Goal: Find contact information: Find contact information

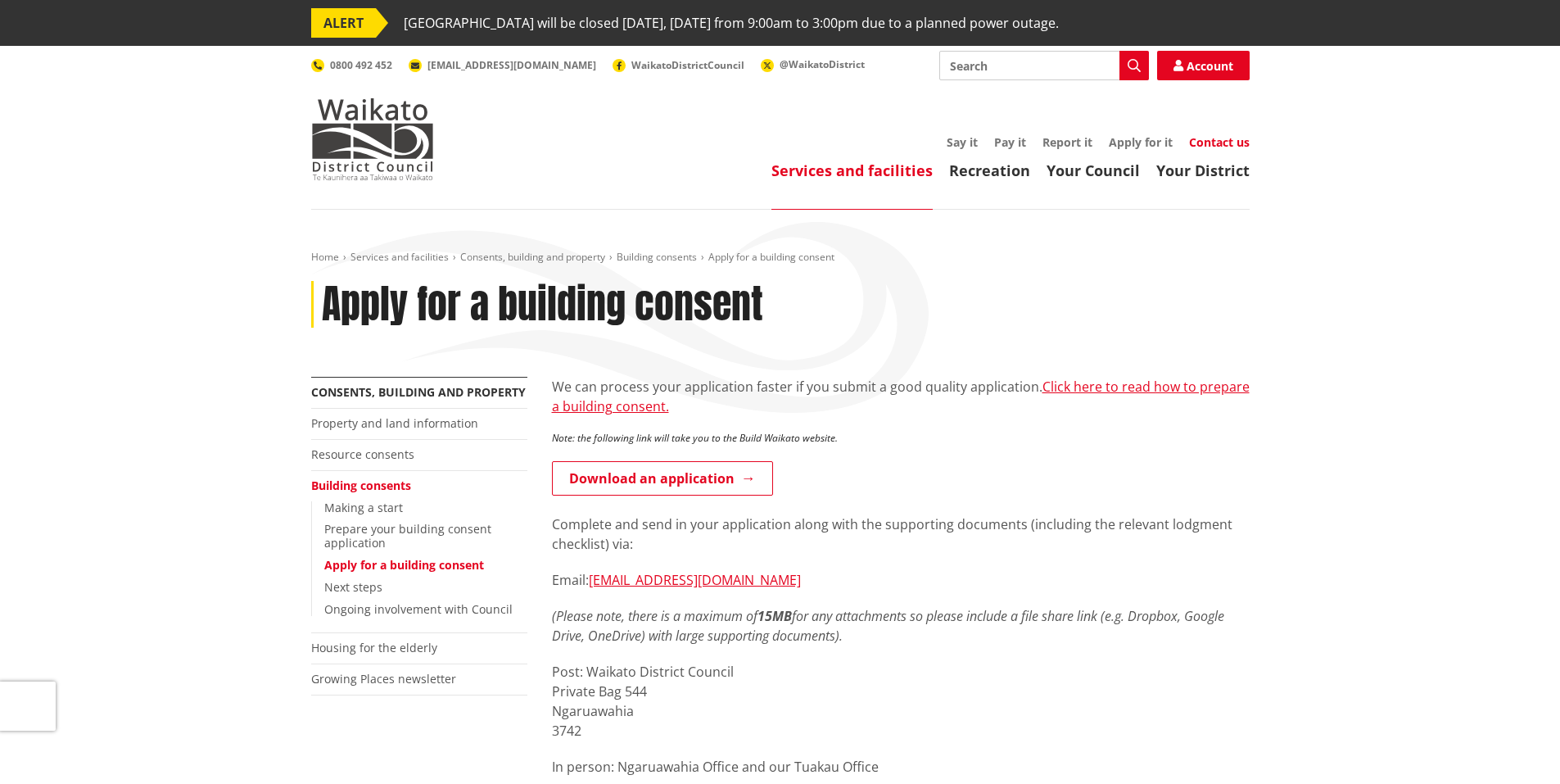
click at [1240, 141] on link "Contact us" at bounding box center [1220, 142] width 61 height 15
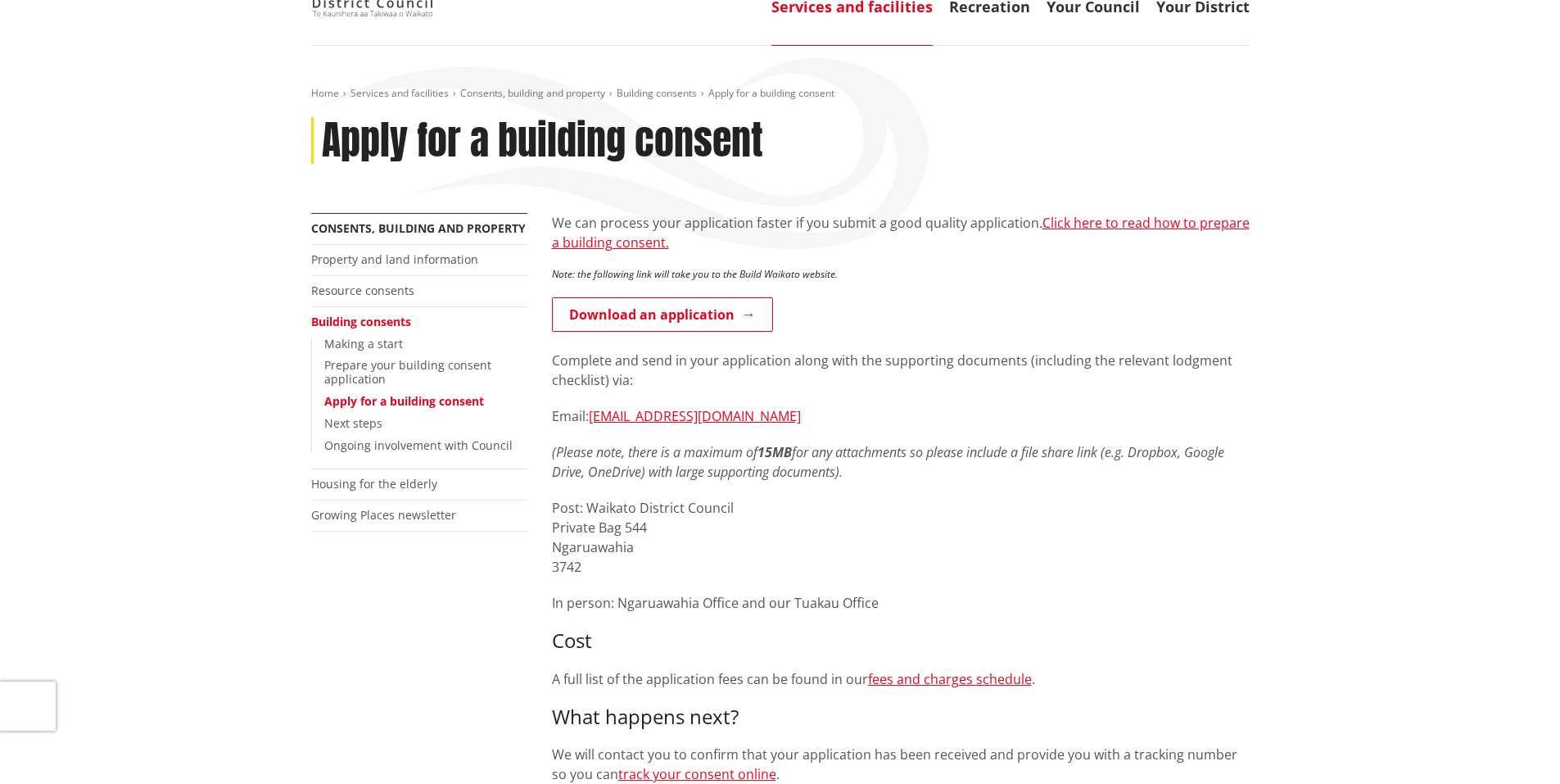
scroll to position [246, 0]
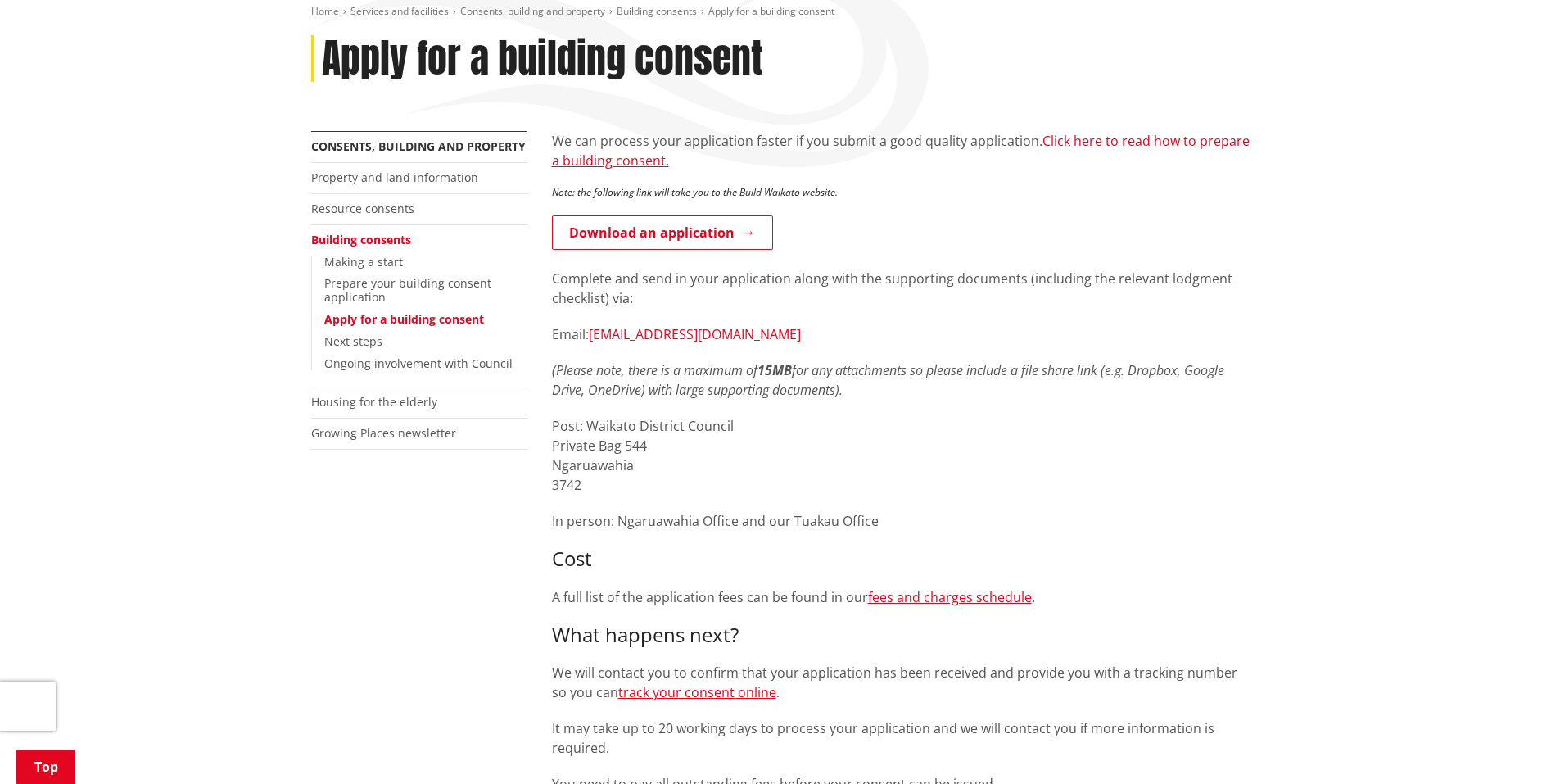
click at [747, 332] on link "building.applications@waidc.govt.nz" at bounding box center [694, 334] width 212 height 18
drag, startPoint x: 1255, startPoint y: 249, endPoint x: 1233, endPoint y: 246, distance: 22.2
click at [1254, 249] on div "We can process your application faster if you submit a good quality application…" at bounding box center [901, 651] width 722 height 1042
drag, startPoint x: 823, startPoint y: 332, endPoint x: 594, endPoint y: 337, distance: 229.1
click at [594, 337] on p "Email: building.applications@waidc.govt.nz" at bounding box center [901, 334] width 698 height 20
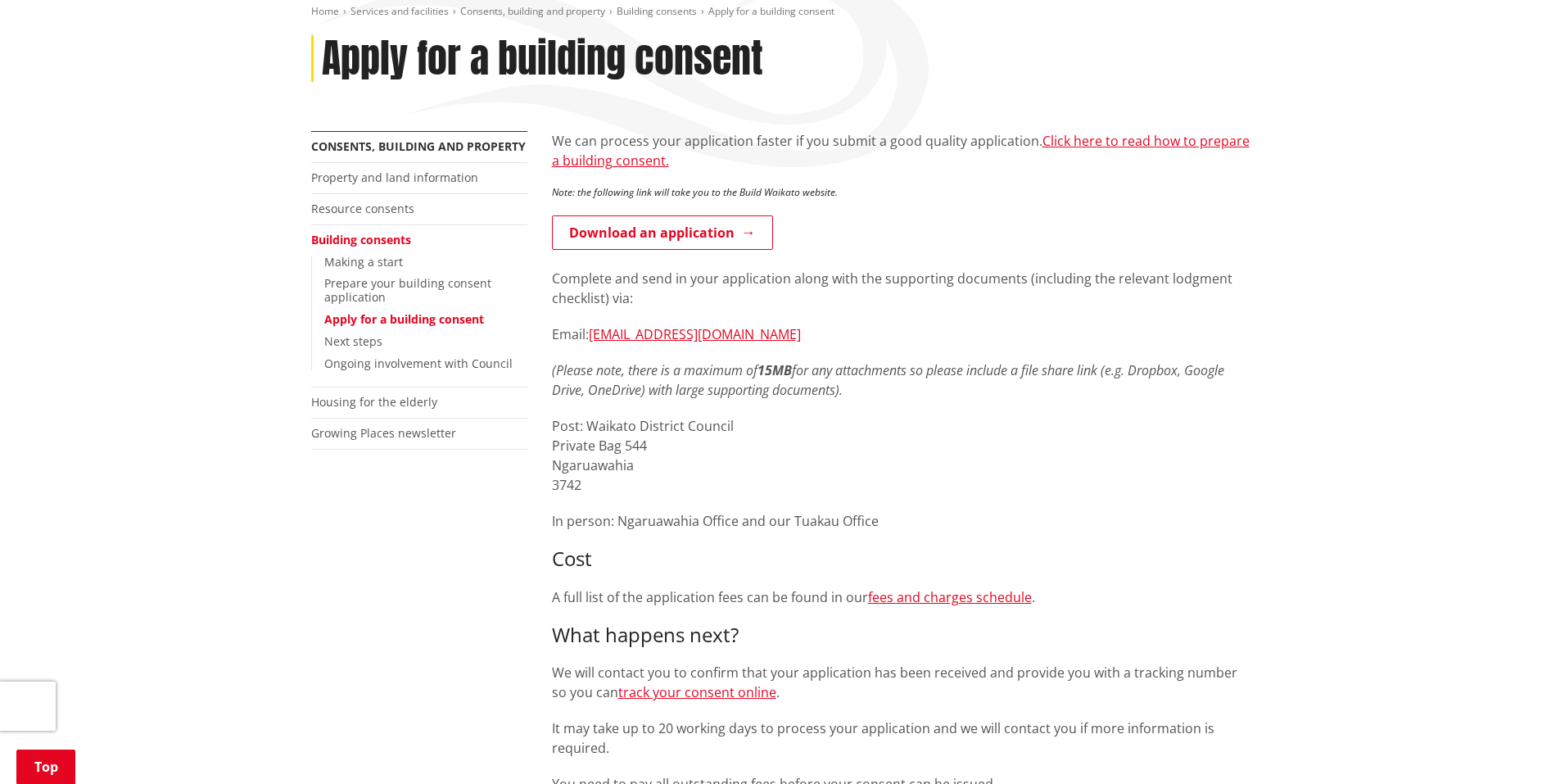
copy link "building.applications@waidc.govt.nz"
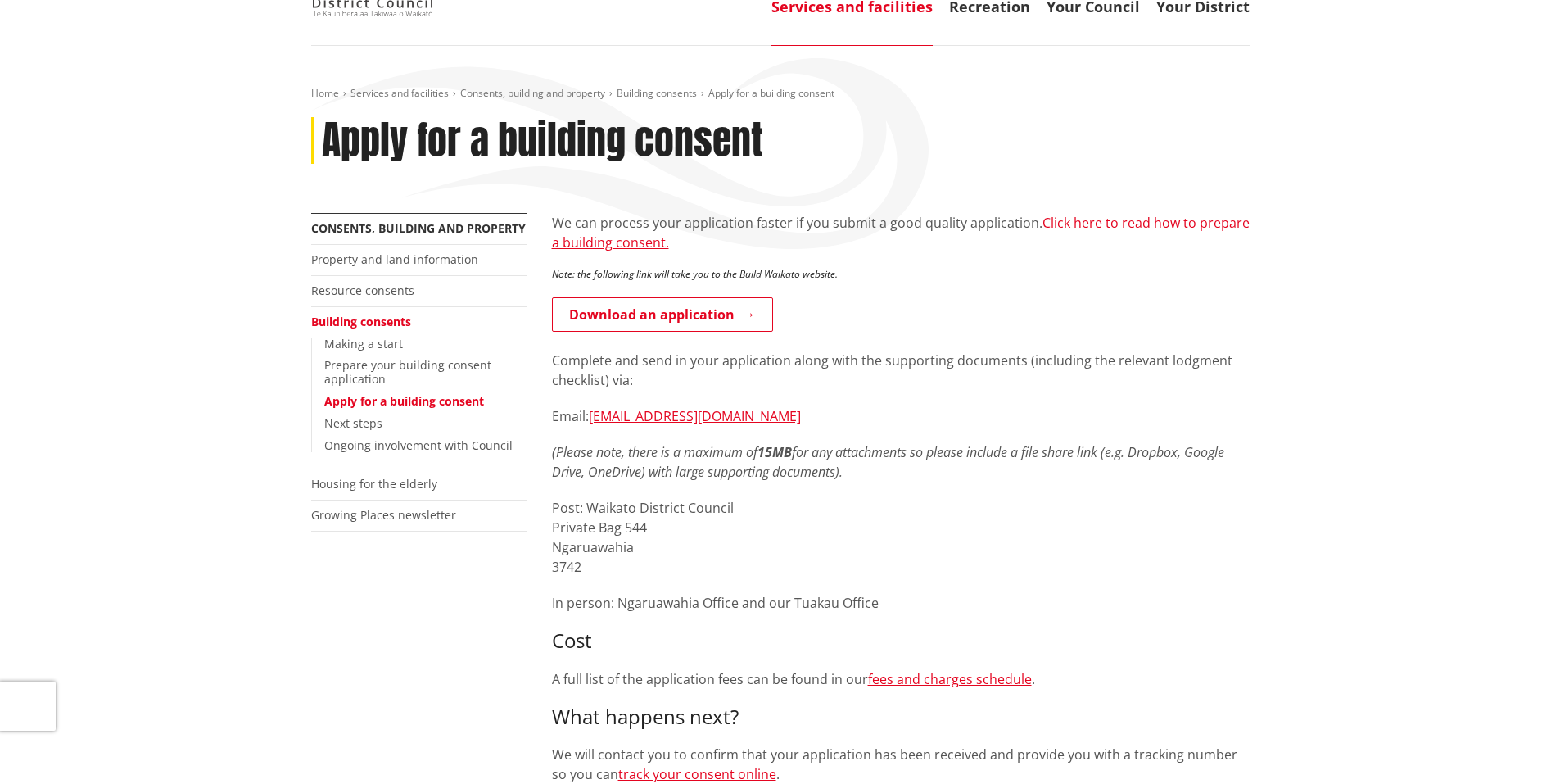
scroll to position [0, 0]
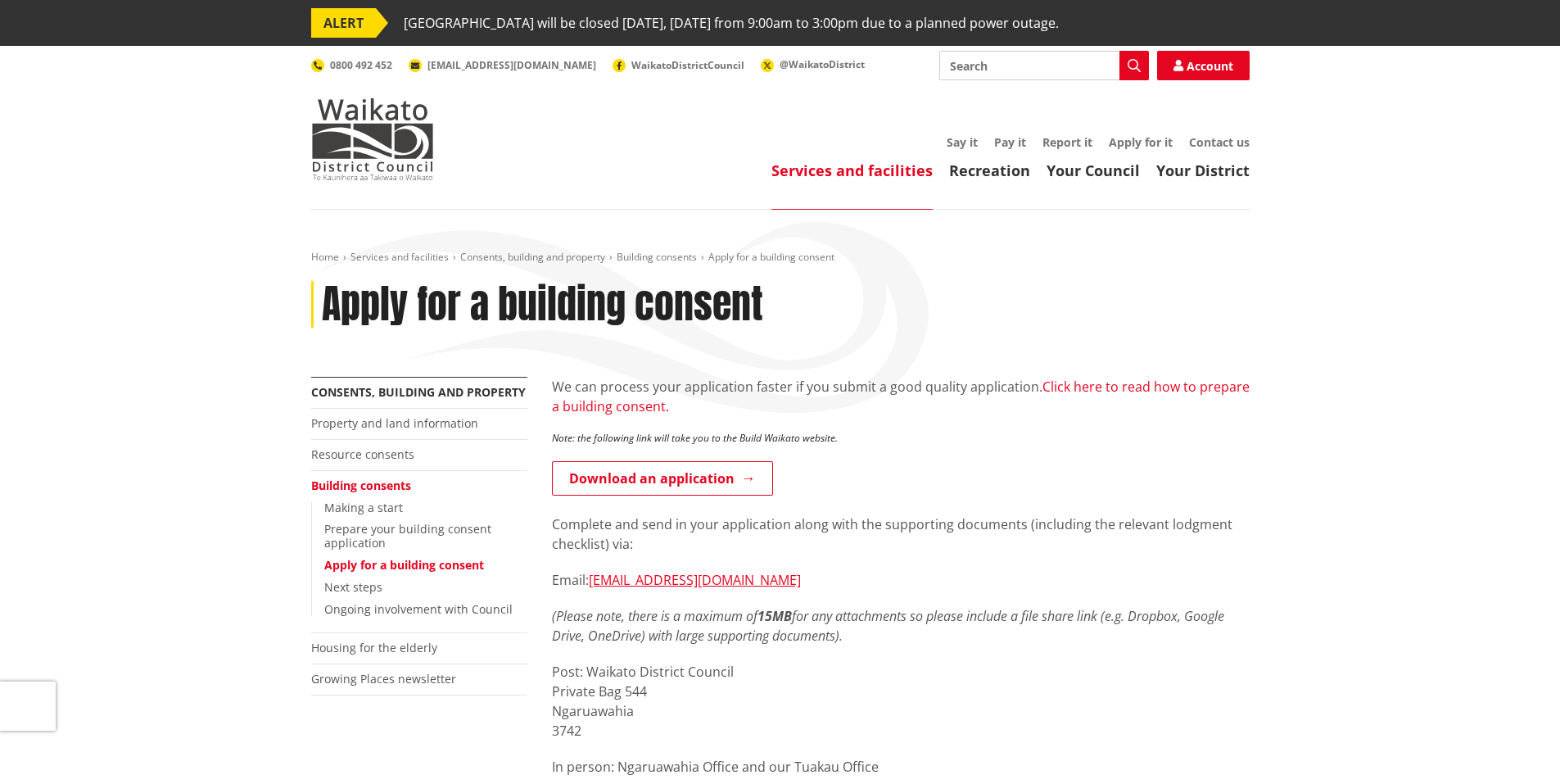
click at [1135, 385] on link "Click here to read how to prepare a building consent." at bounding box center [901, 396] width 698 height 38
